Goal: Task Accomplishment & Management: Use online tool/utility

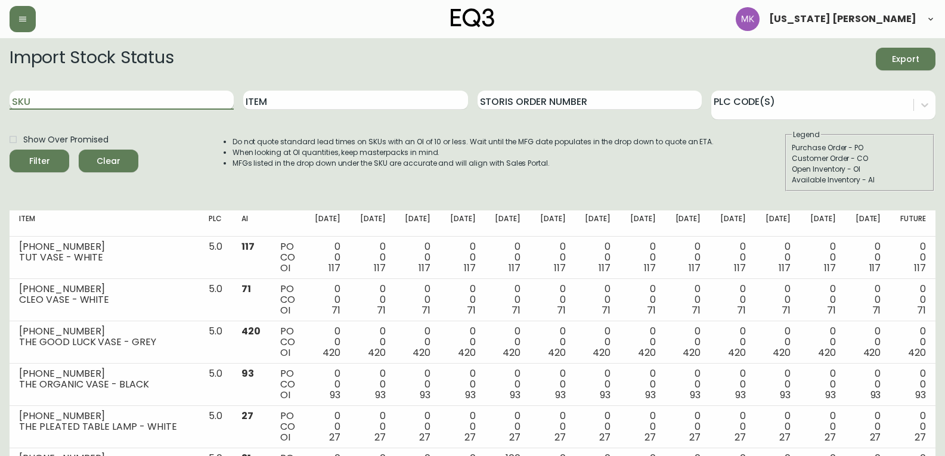
click at [161, 101] on input "SKU" at bounding box center [122, 100] width 224 height 19
type input "sun"
click at [10, 150] on button "Filter" at bounding box center [40, 161] width 60 height 23
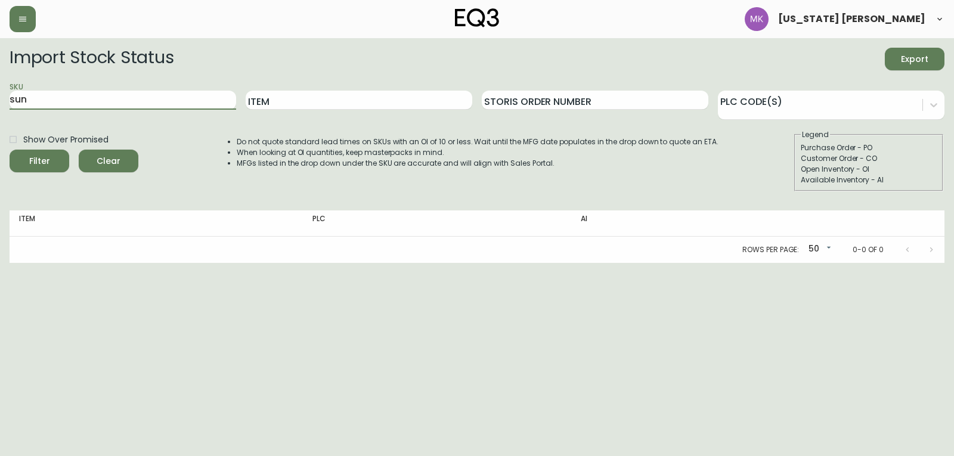
drag, startPoint x: 156, startPoint y: 95, endPoint x: -205, endPoint y: 92, distance: 361.2
click at [0, 92] on html "[US_STATE] [PERSON_NAME] Import Stock Status Export SKU sun Item Storis Order N…" at bounding box center [477, 131] width 954 height 263
click at [274, 108] on input "Item" at bounding box center [359, 100] width 226 height 19
type input "sun"
click at [10, 150] on button "Filter" at bounding box center [40, 161] width 60 height 23
